Goal: Task Accomplishment & Management: Complete application form

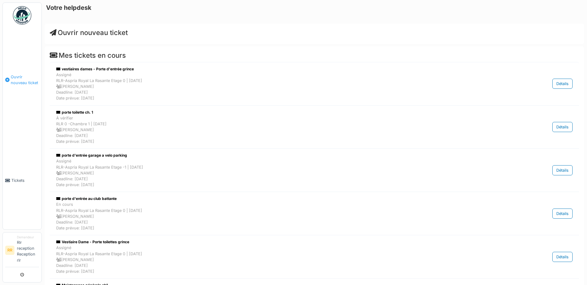
click at [19, 82] on span "Ouvrir nouveau ticket" at bounding box center [25, 80] width 28 height 12
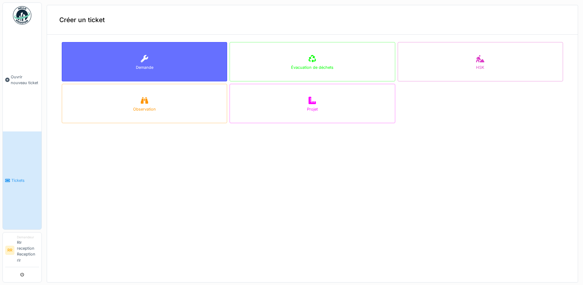
click at [146, 53] on div "Demande" at bounding box center [144, 61] width 165 height 39
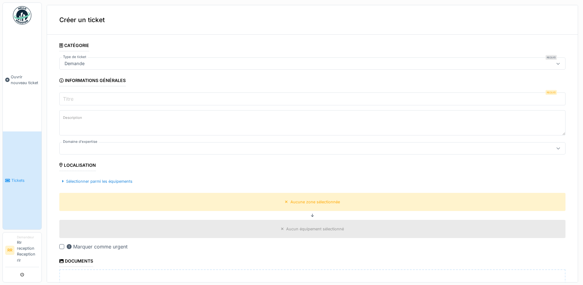
click at [91, 97] on input "Titre" at bounding box center [312, 98] width 506 height 13
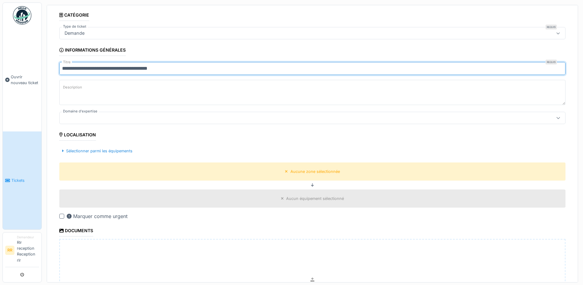
scroll to position [31, 0]
type input "**********"
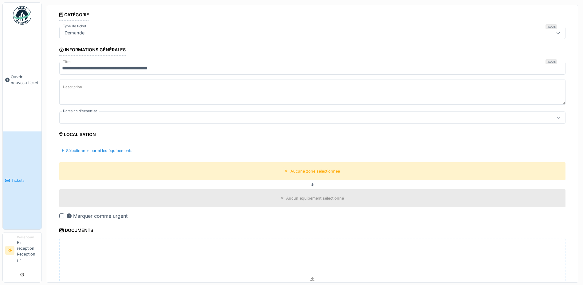
click at [61, 215] on div at bounding box center [61, 216] width 5 height 5
click at [309, 173] on div "Aucune zone sélectionnée" at bounding box center [314, 171] width 49 height 6
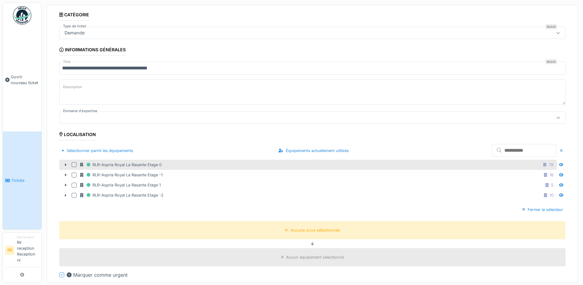
click at [198, 165] on div "RLR-Aspria Royal La Rasante Etage 0 78" at bounding box center [317, 165] width 475 height 8
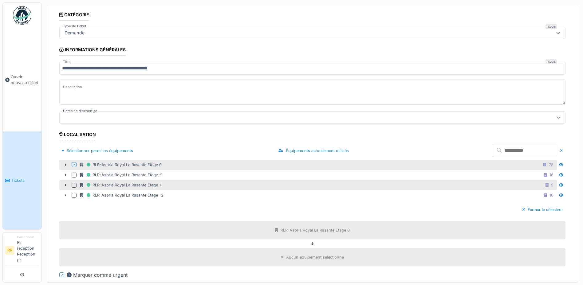
click at [191, 183] on div "RLR-Aspria Royal La Rasante Etage 1 5" at bounding box center [317, 185] width 475 height 8
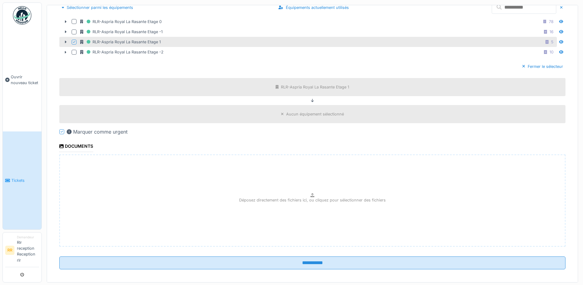
scroll to position [178, 0]
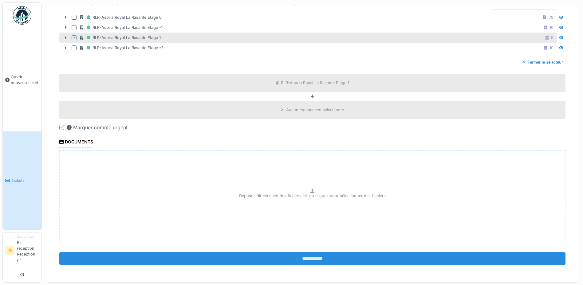
click at [307, 261] on input "**********" at bounding box center [312, 258] width 506 height 13
